Goal: Information Seeking & Learning: Find specific fact

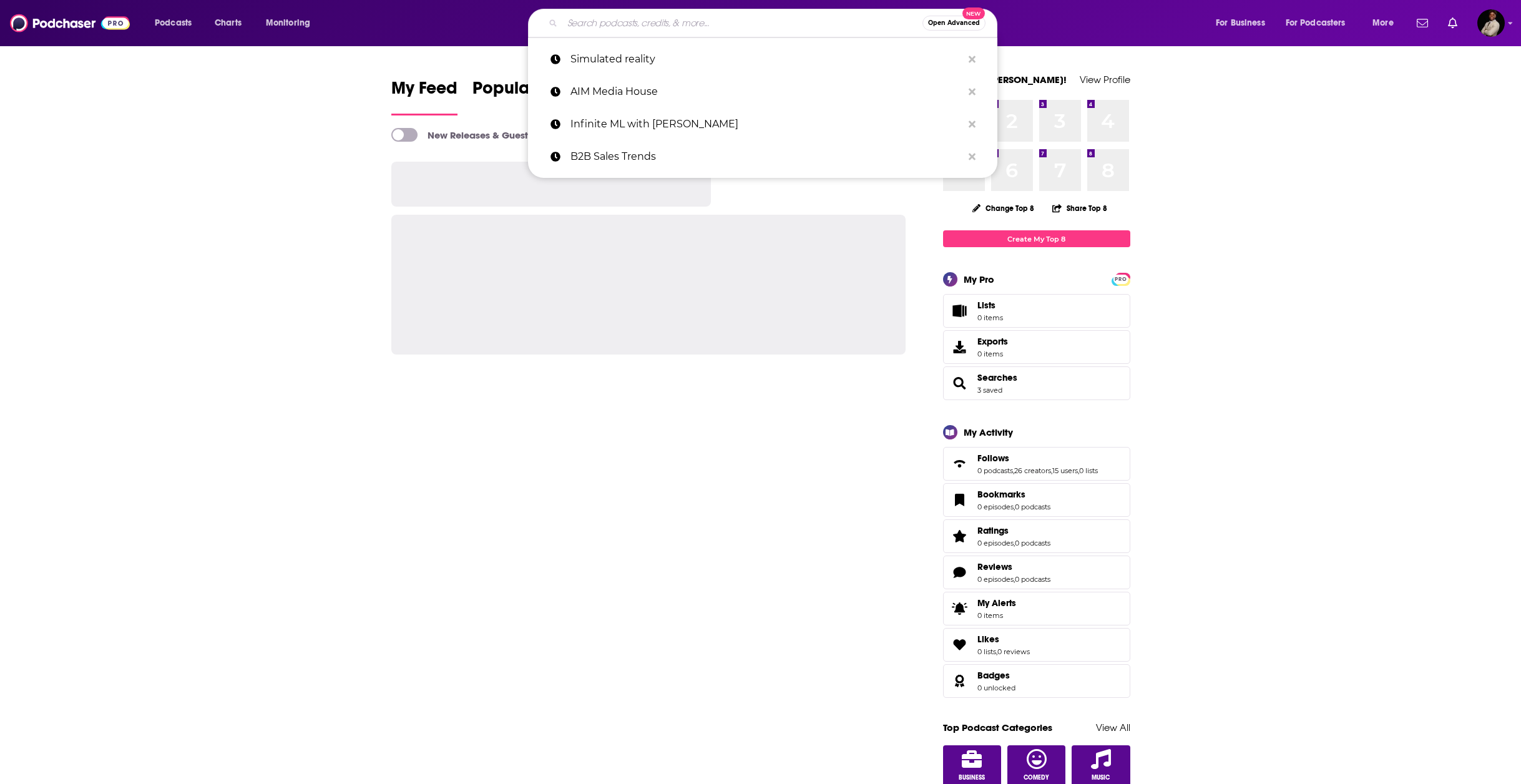
click at [632, 26] on input "Search podcasts, credits, & more..." at bounding box center [743, 23] width 360 height 20
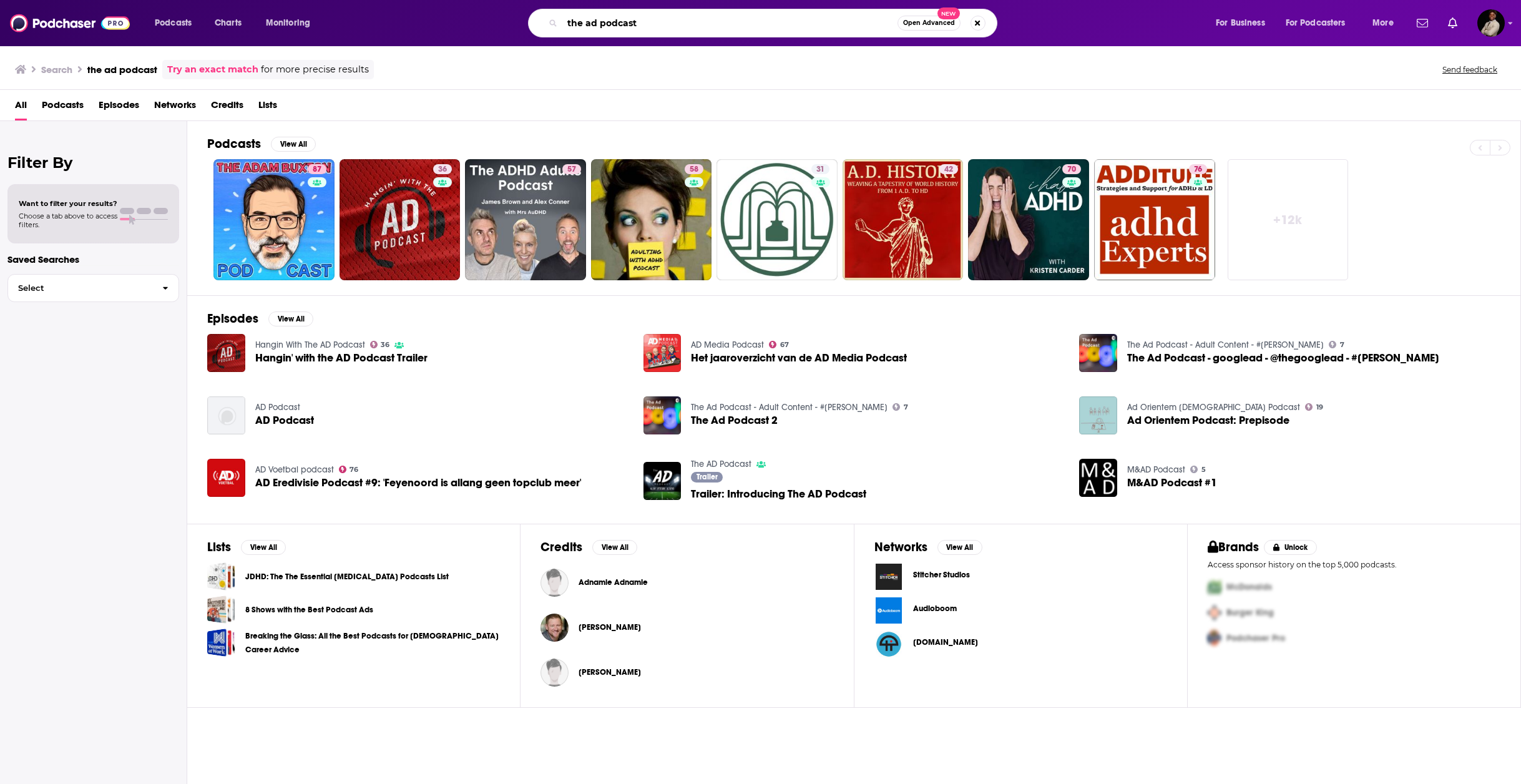
click at [649, 26] on input "the ad podcast" at bounding box center [730, 23] width 335 height 20
type input "the ad podcast [PERSON_NAME]"
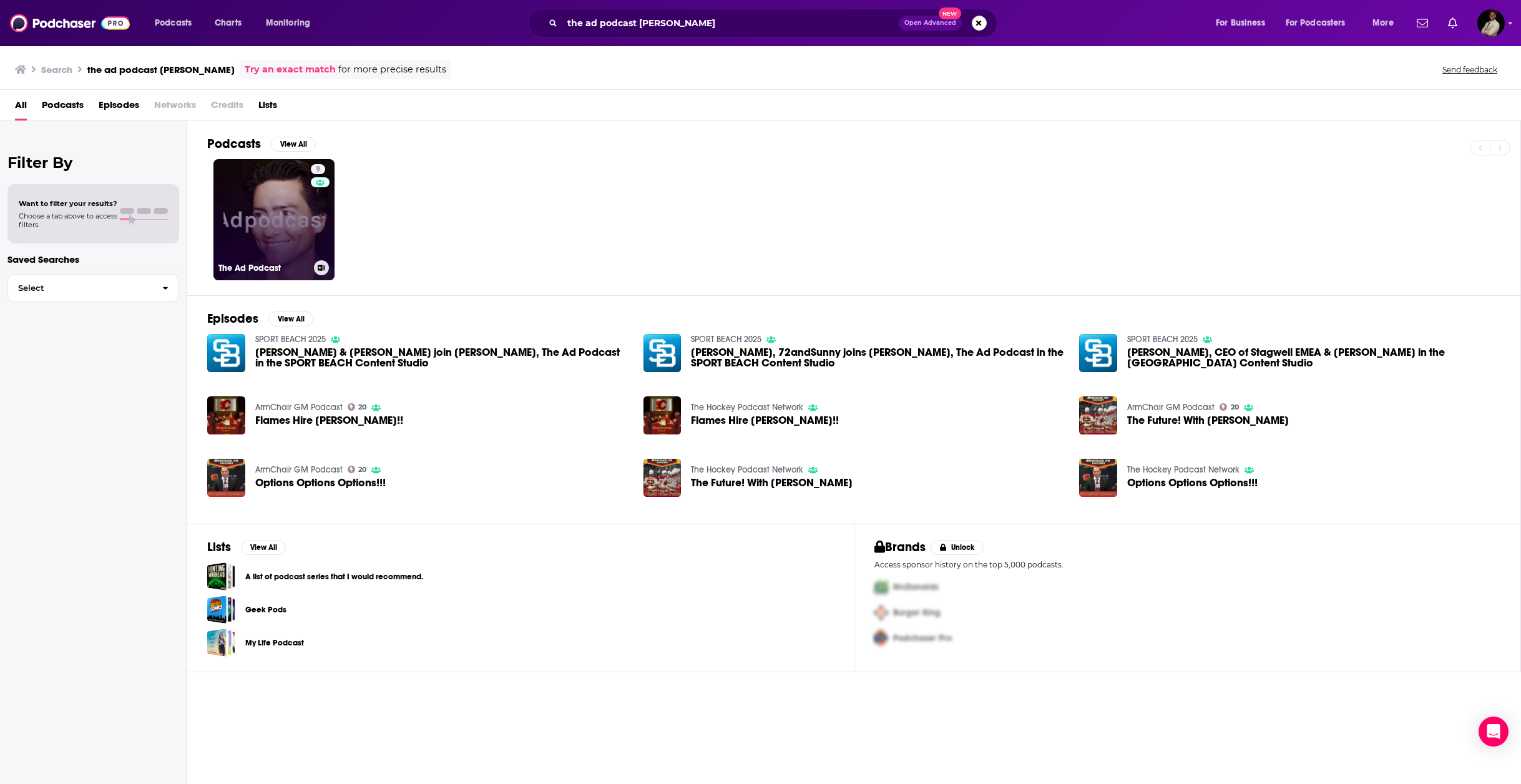
click at [269, 239] on link "9 The Ad Podcast" at bounding box center [274, 219] width 121 height 121
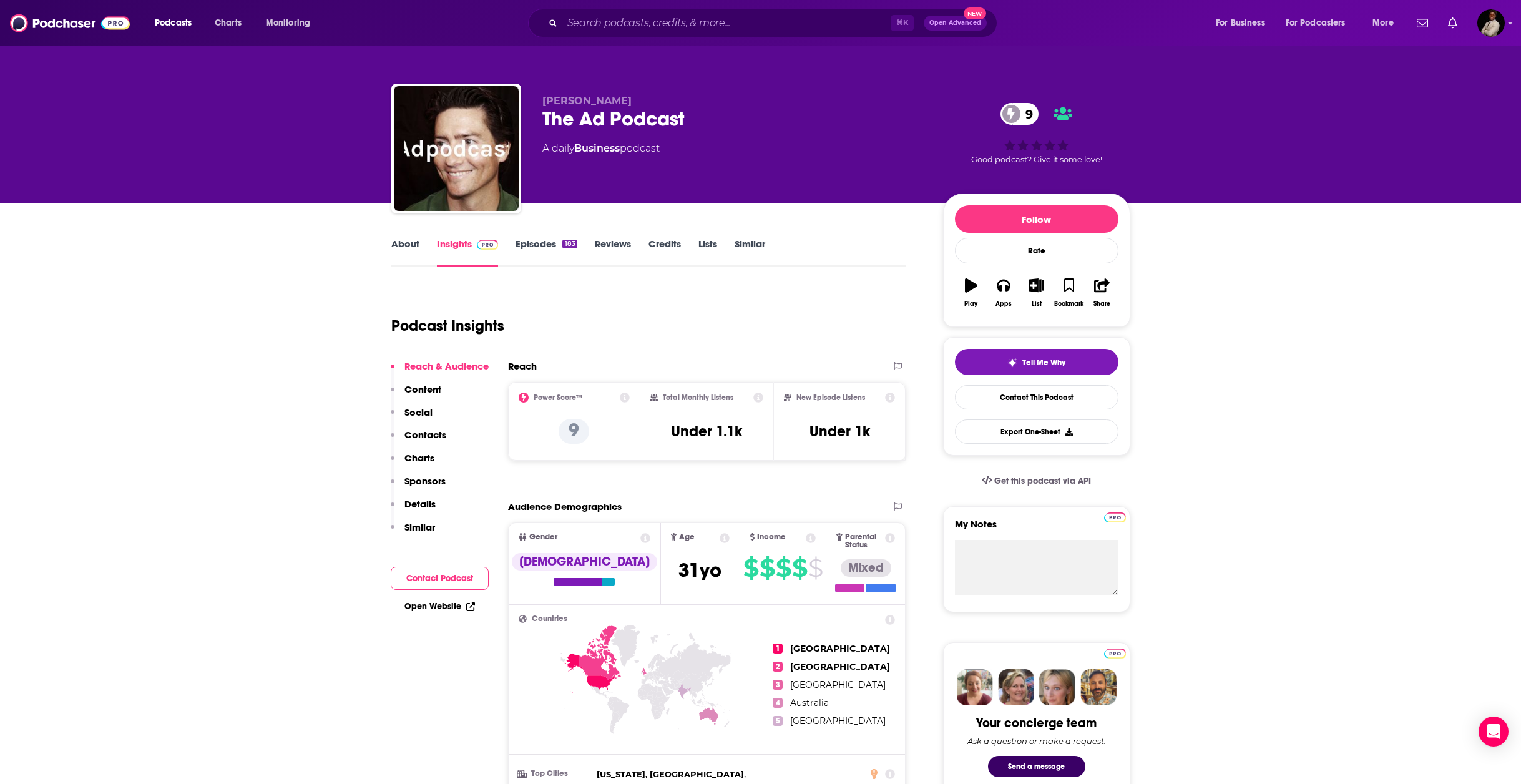
click at [523, 245] on link "Episodes 183" at bounding box center [546, 252] width 61 height 29
